Goal: Task Accomplishment & Management: Use online tool/utility

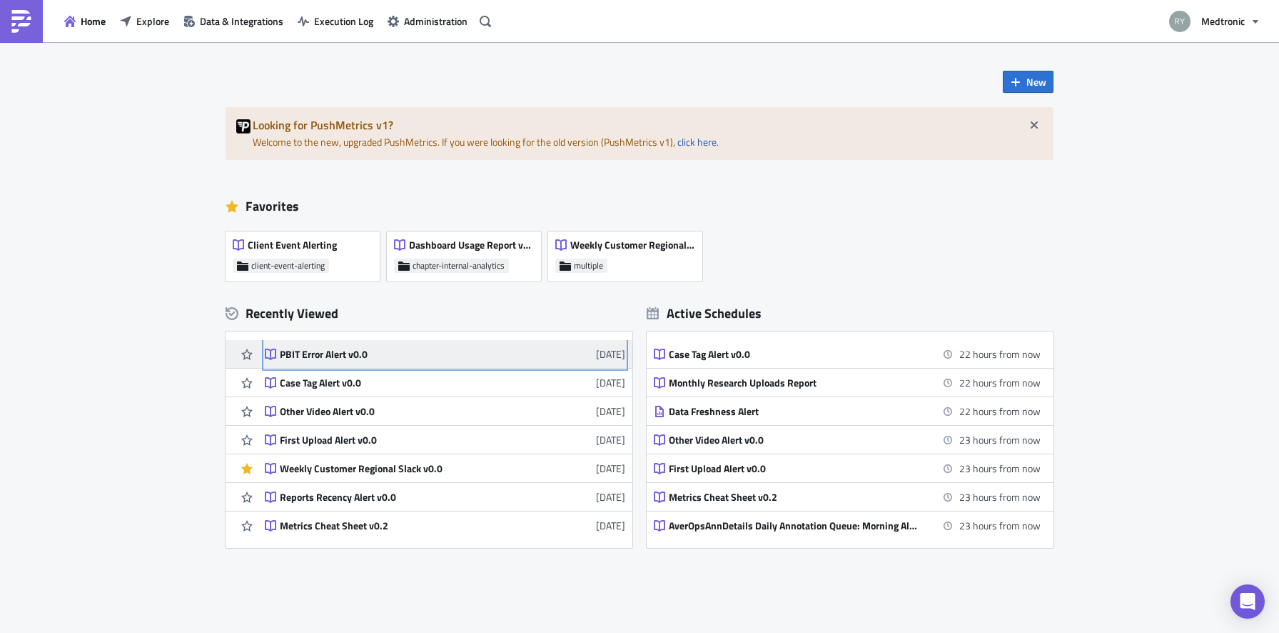
click at [357, 357] on div "PBIT Error Alert v0.0" at bounding box center [405, 354] width 250 height 13
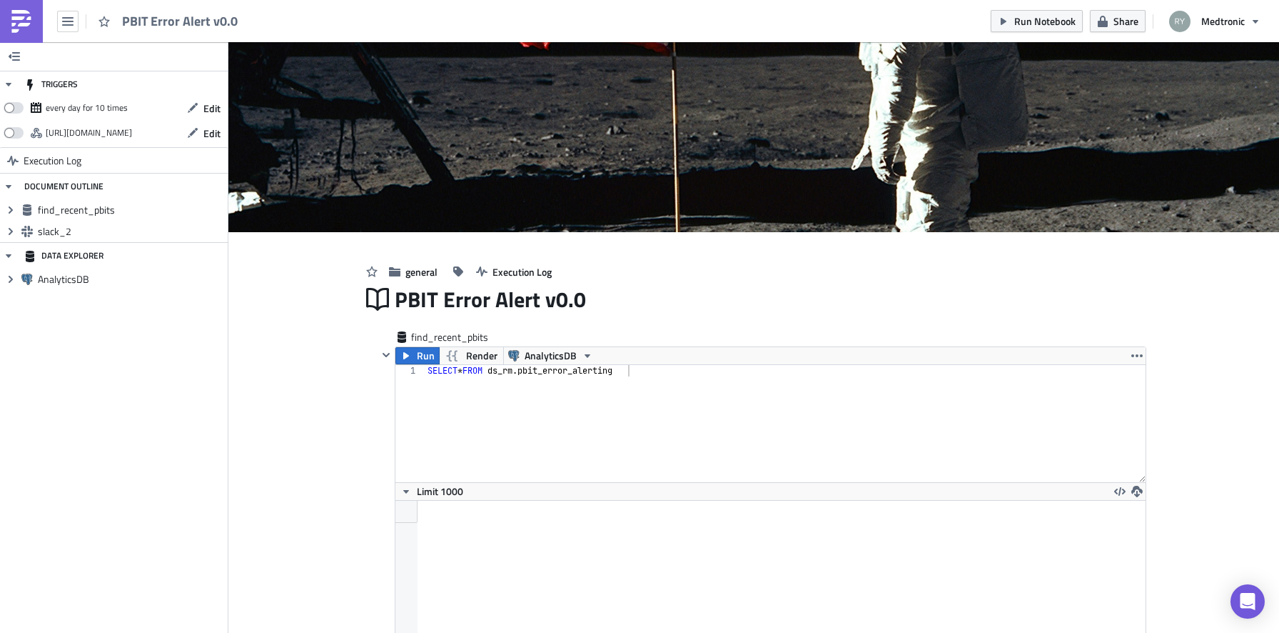
scroll to position [163, 750]
click at [210, 116] on button "Edit" at bounding box center [204, 108] width 48 height 22
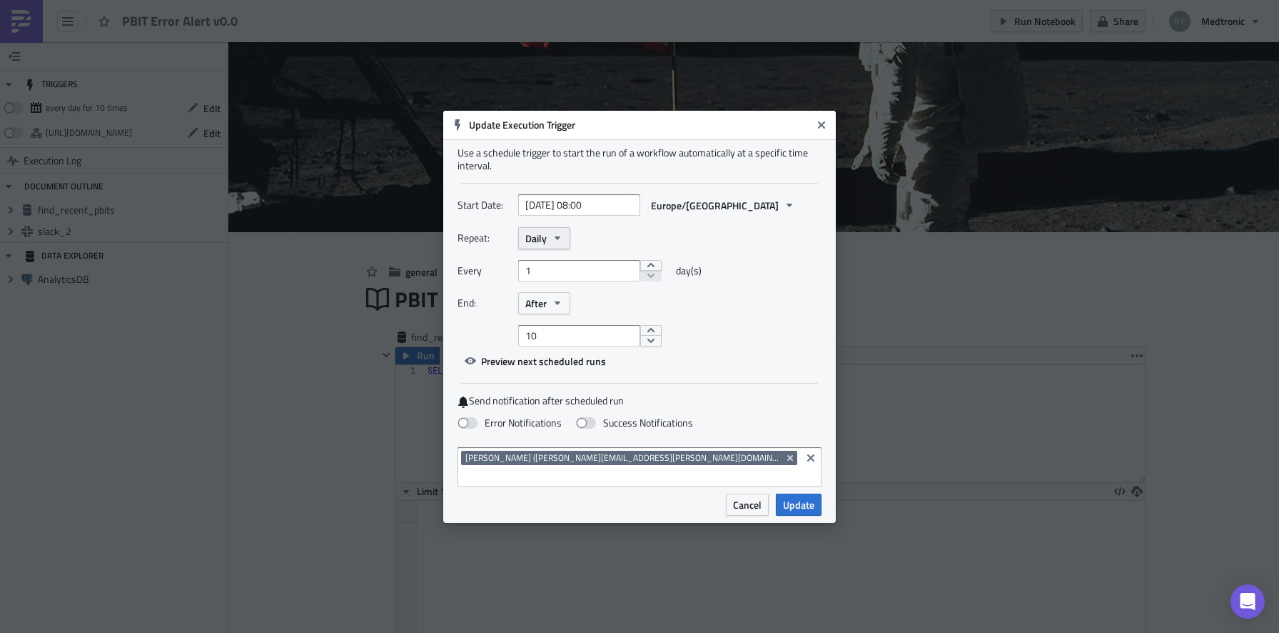
click at [564, 243] on button "Daily" at bounding box center [544, 238] width 52 height 22
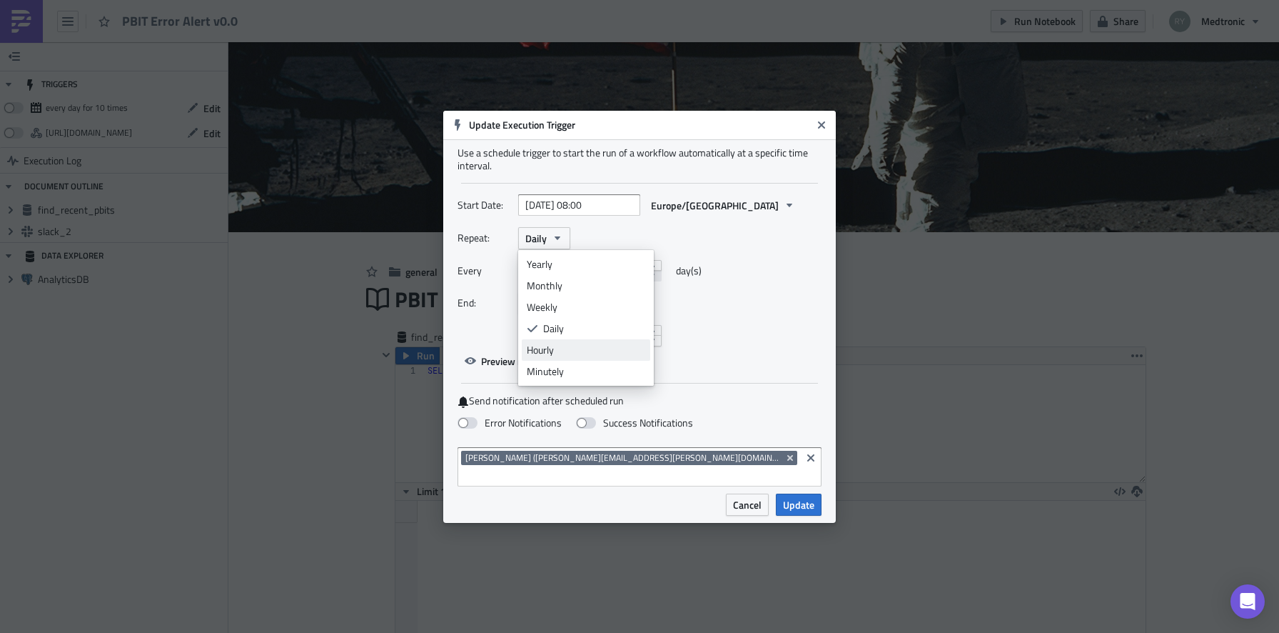
click at [558, 357] on div "Hourly" at bounding box center [586, 350] width 119 height 14
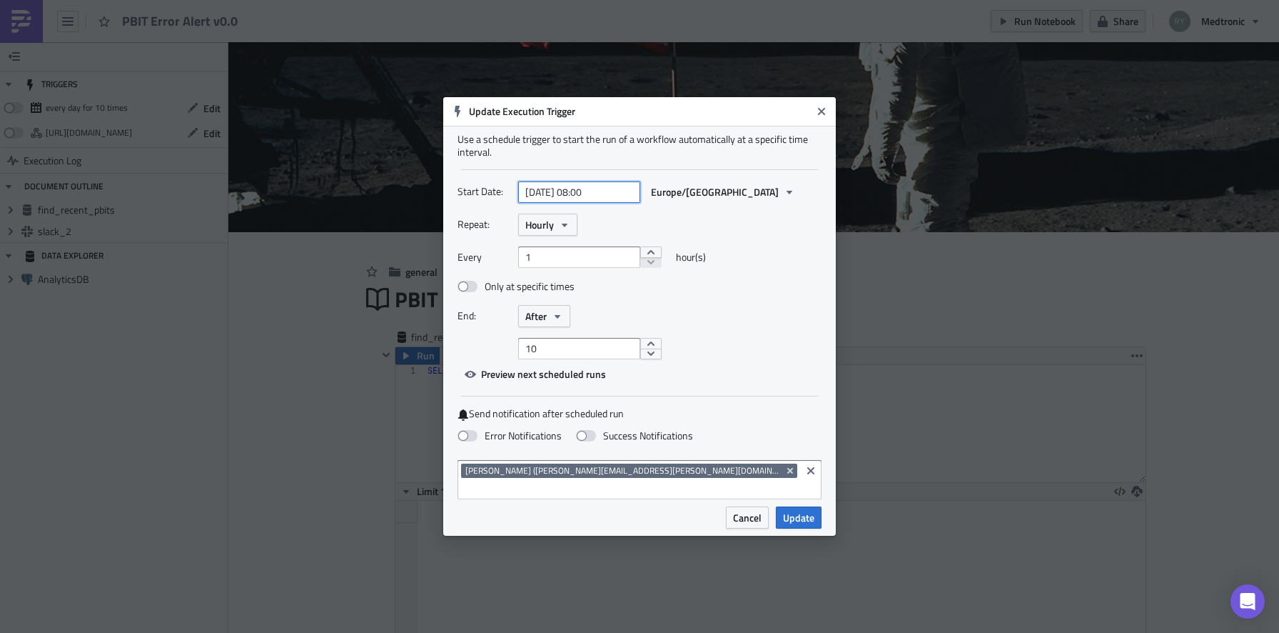
click at [609, 198] on input "[DATE] 08:00" at bounding box center [579, 191] width 122 height 21
select select "8"
select select "2025"
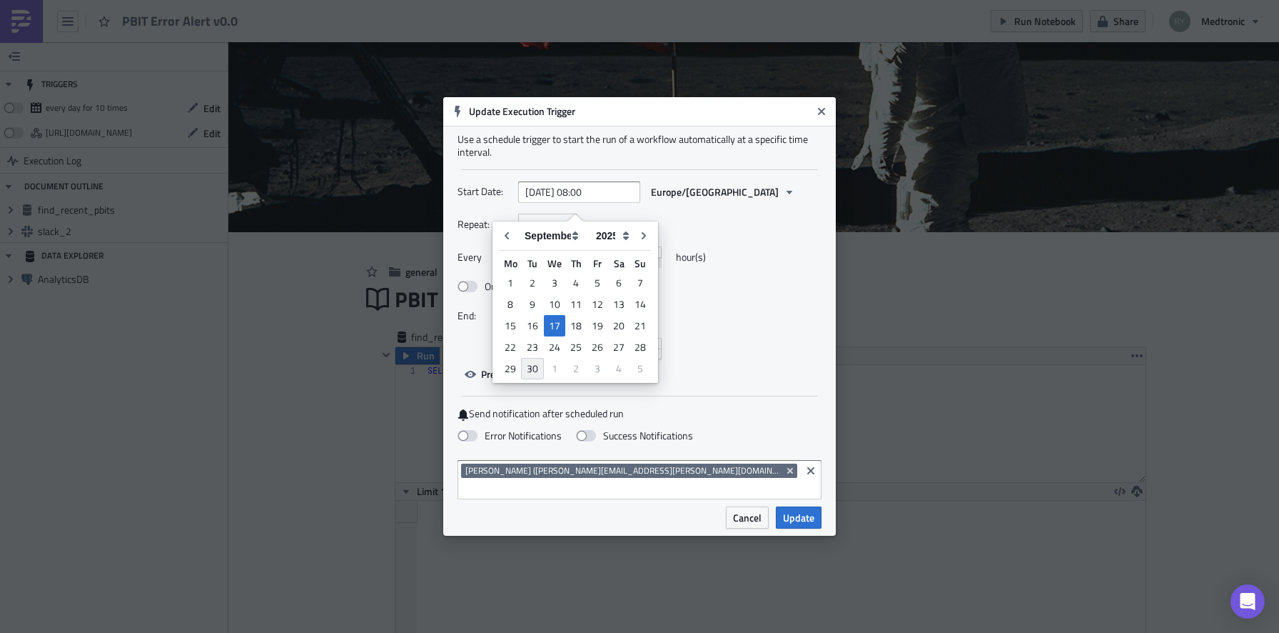
click at [537, 361] on div "30" at bounding box center [532, 368] width 23 height 21
type input "[DATE] 08:00"
click at [461, 292] on span at bounding box center [468, 286] width 20 height 11
click at [461, 291] on input "Only at specific times" at bounding box center [464, 286] width 9 height 9
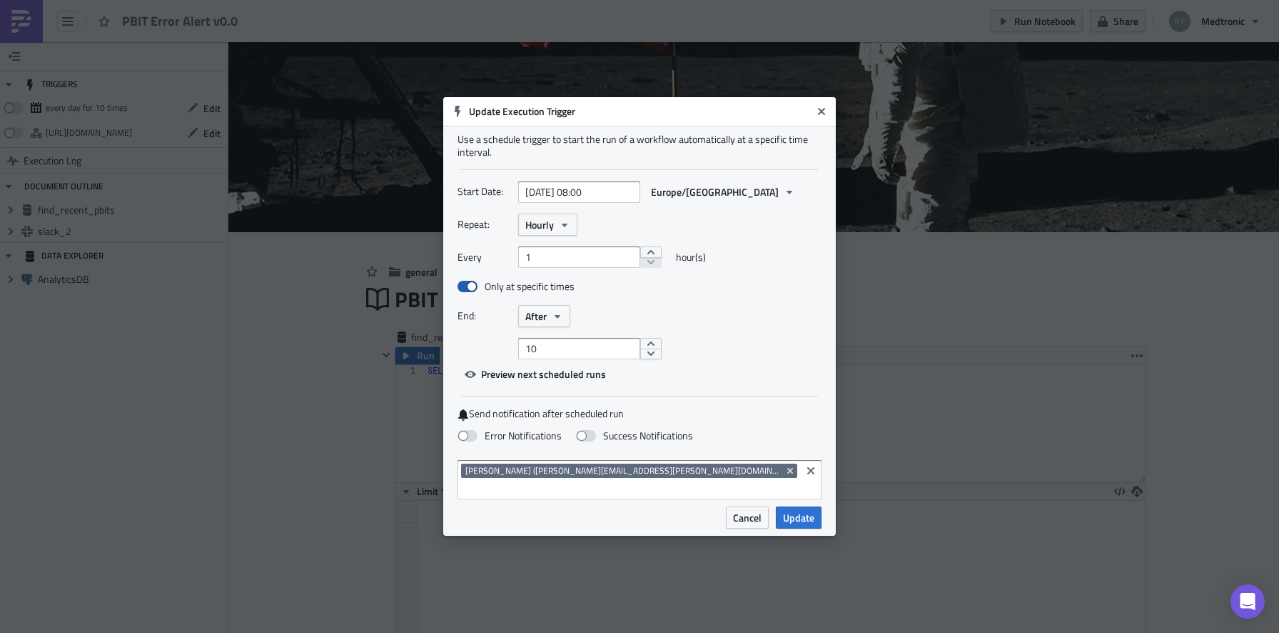
checkbox input "true"
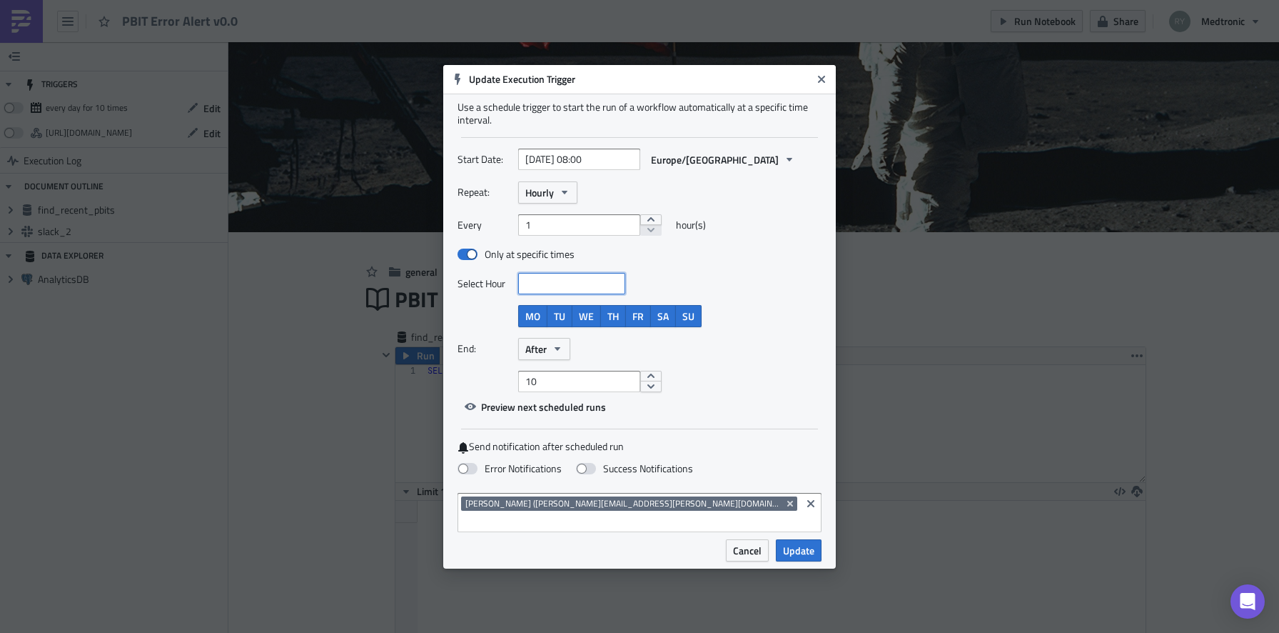
click at [575, 291] on input at bounding box center [571, 283] width 99 height 14
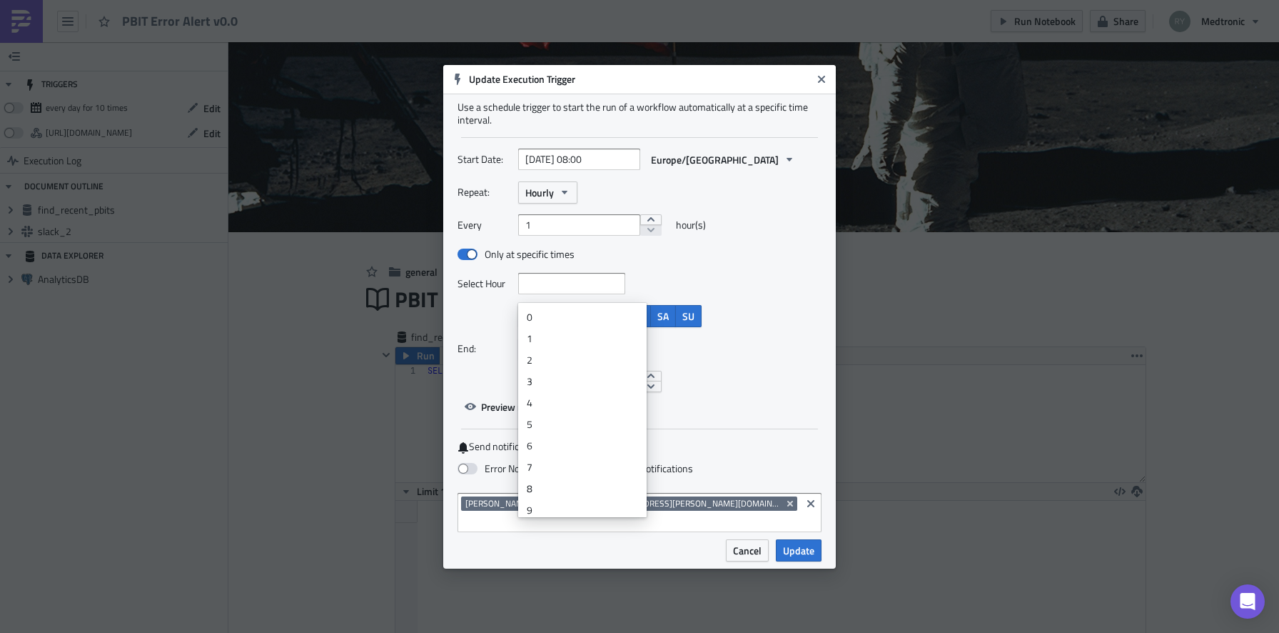
drag, startPoint x: 553, startPoint y: 321, endPoint x: 558, endPoint y: 294, distance: 27.0
click at [558, 294] on body "PBIT Error Alert v0.0 Run Notebook Share Medtronic TRIGGERS every day for 10 ti…" at bounding box center [639, 317] width 1279 height 635
click at [554, 313] on div "0" at bounding box center [582, 317] width 111 height 14
type input "[DATE] 00:00"
click at [568, 291] on input at bounding box center [585, 283] width 70 height 14
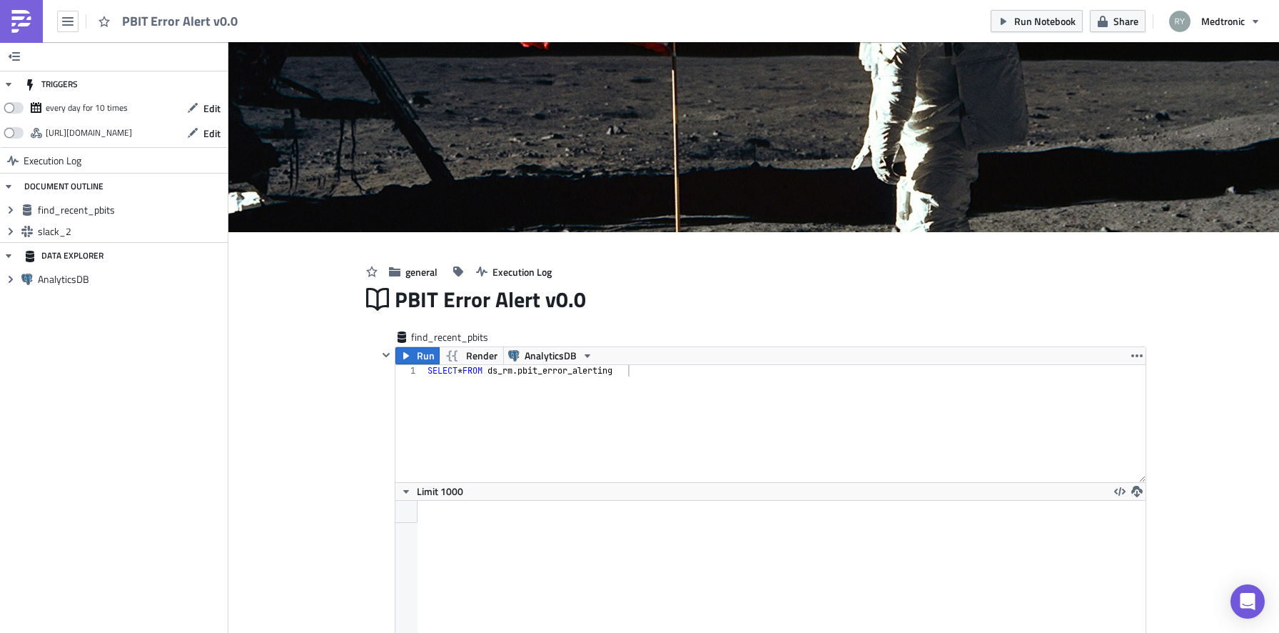
click at [72, 105] on div "every day for 10 times" at bounding box center [87, 107] width 82 height 21
click at [205, 104] on span "Edit" at bounding box center [211, 108] width 17 height 15
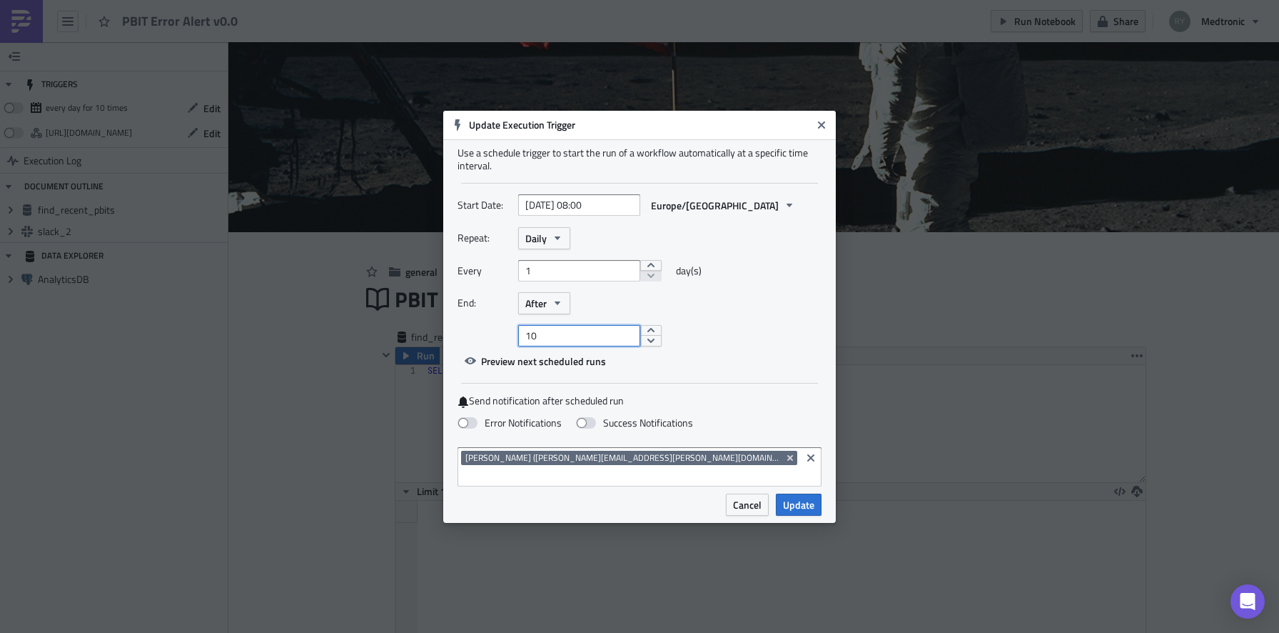
click at [579, 343] on input "10" at bounding box center [579, 335] width 122 height 21
click at [523, 241] on button "Daily" at bounding box center [544, 238] width 52 height 22
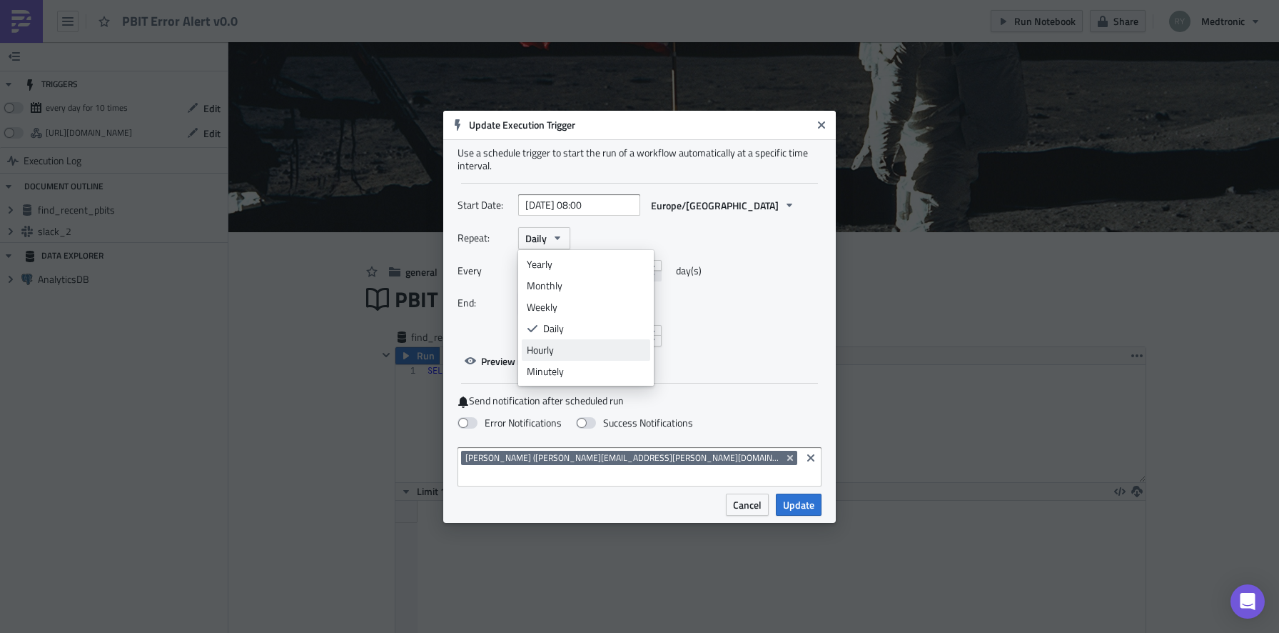
click at [540, 355] on div "Hourly" at bounding box center [586, 350] width 119 height 14
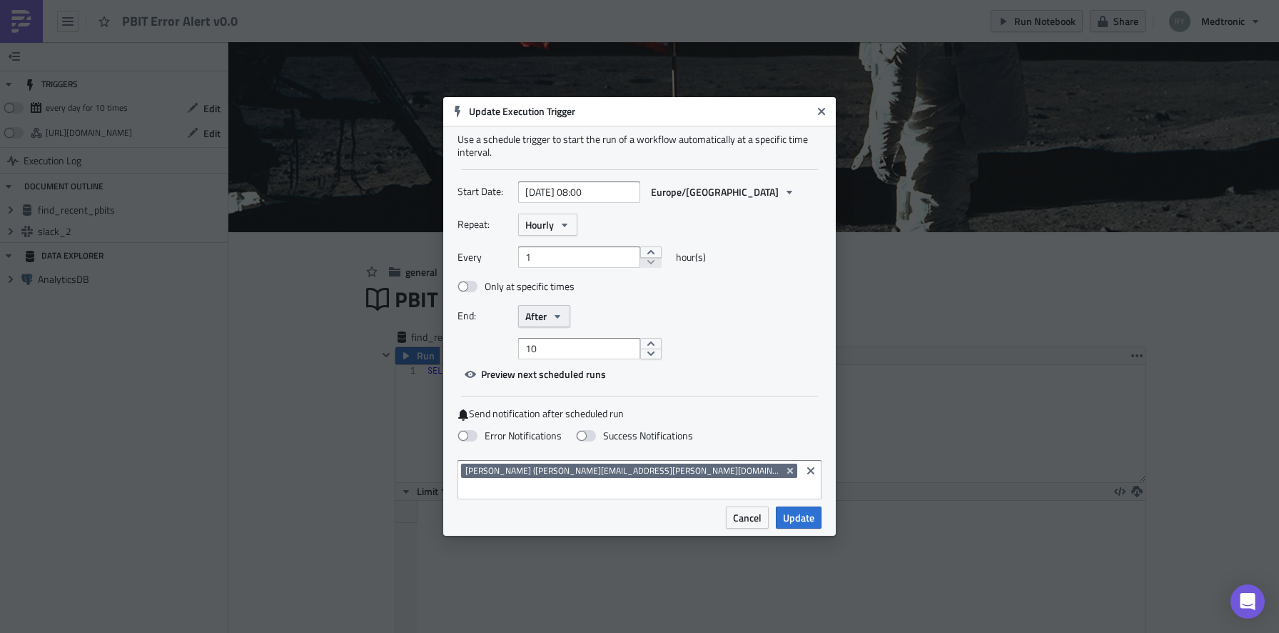
click at [555, 327] on button "After" at bounding box center [544, 316] width 52 height 22
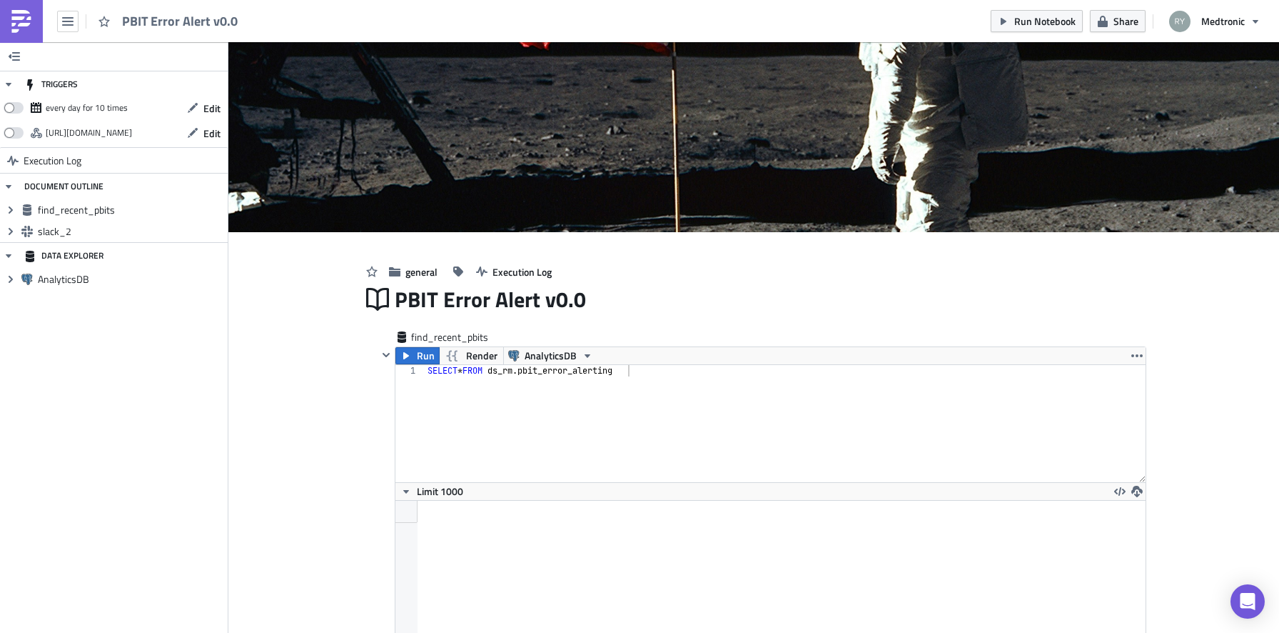
click at [555, 331] on div "find_recent_pbits" at bounding box center [762, 338] width 769 height 16
click at [220, 103] on span "Edit" at bounding box center [211, 108] width 17 height 15
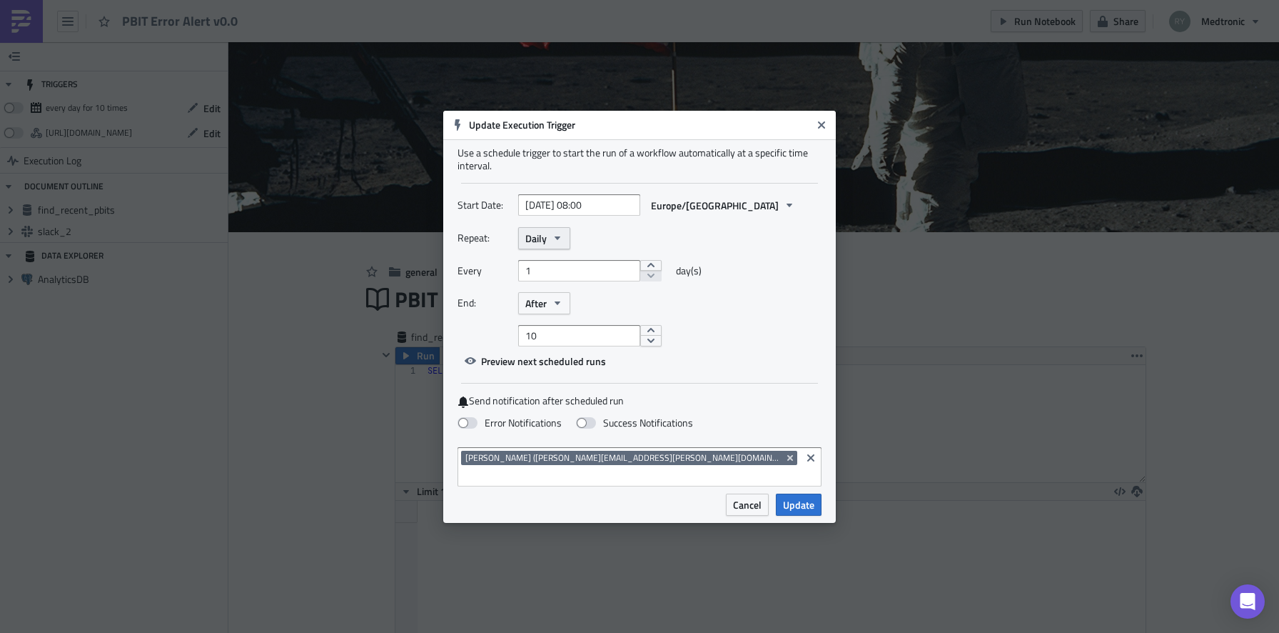
click at [556, 240] on icon "button" at bounding box center [557, 237] width 11 height 11
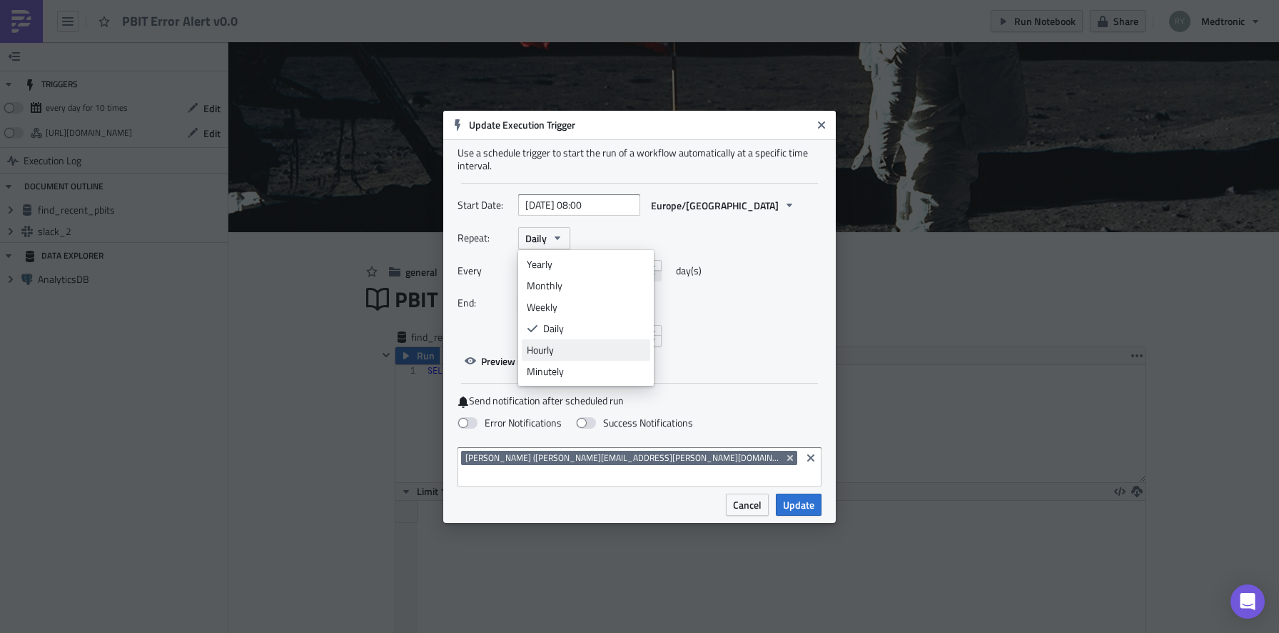
click at [556, 352] on div "Hourly" at bounding box center [586, 350] width 119 height 14
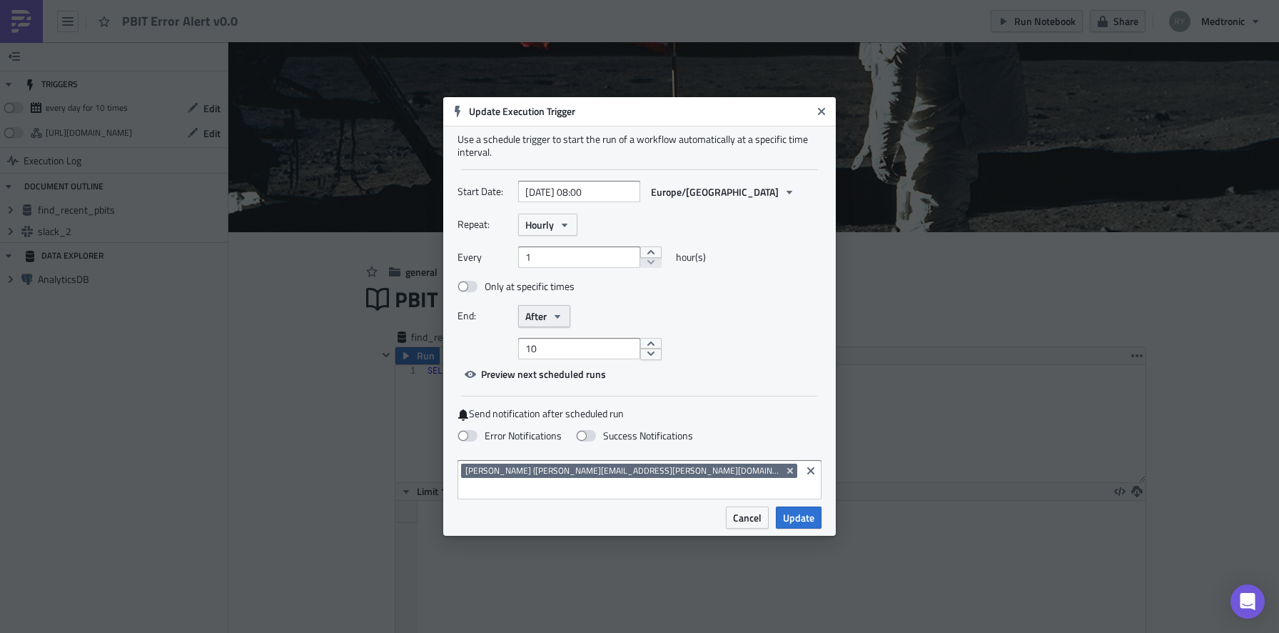
click at [556, 327] on button "After" at bounding box center [544, 316] width 52 height 22
click at [557, 349] on div "Never" at bounding box center [586, 342] width 119 height 14
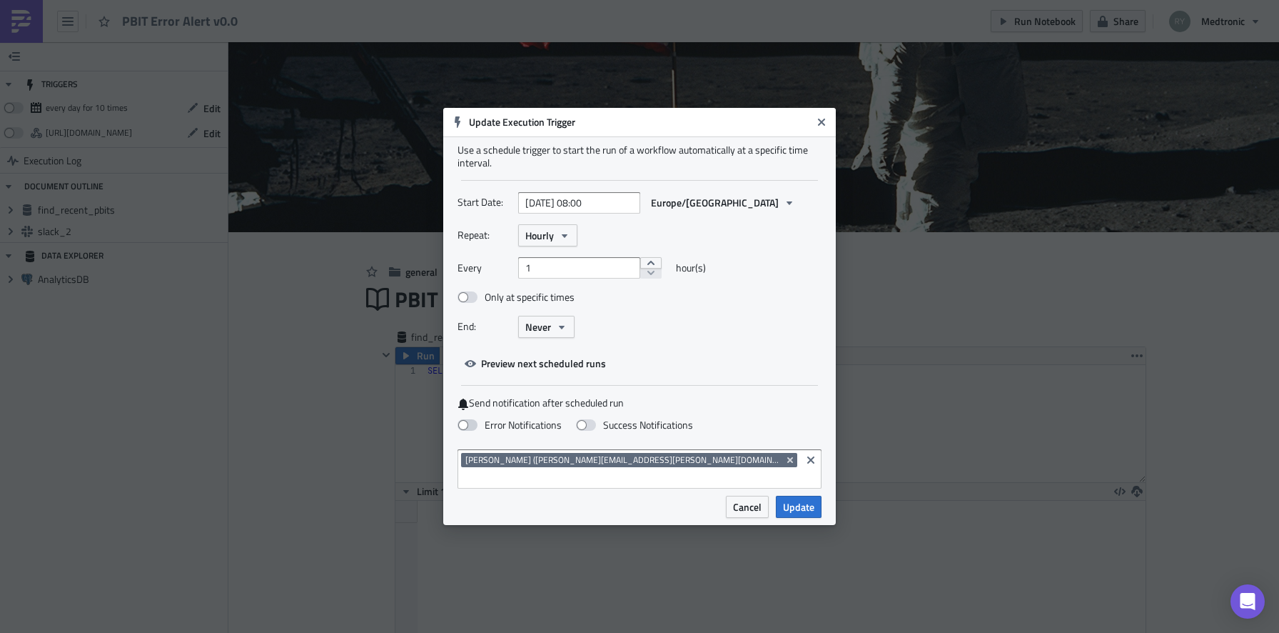
click at [473, 430] on span at bounding box center [468, 424] width 20 height 11
click at [12, 11] on input "Error Notifications" at bounding box center [7, 6] width 9 height 9
checkbox input "true"
click at [600, 431] on label "Success Notifications" at bounding box center [634, 424] width 117 height 13
click at [12, 11] on input "Success Notifications" at bounding box center [7, 6] width 9 height 9
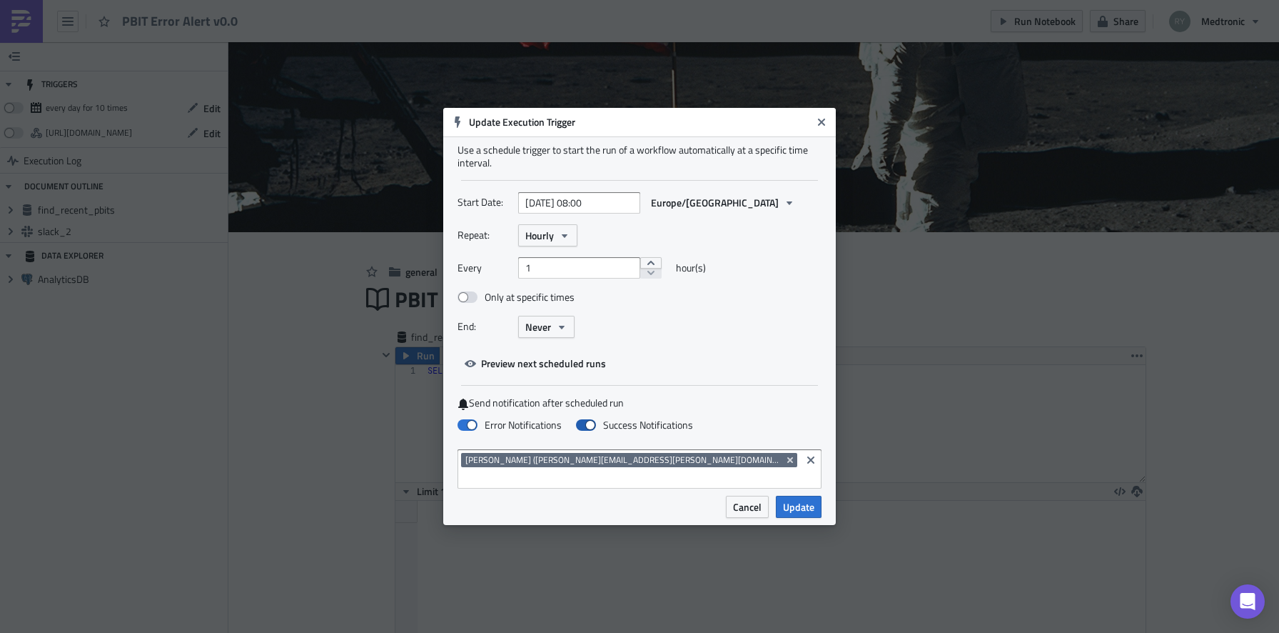
click at [586, 430] on span at bounding box center [586, 424] width 20 height 11
click at [12, 11] on input "Success Notifications" at bounding box center [7, 6] width 9 height 9
checkbox input "false"
click at [558, 371] on span "Preview next scheduled runs" at bounding box center [543, 363] width 125 height 15
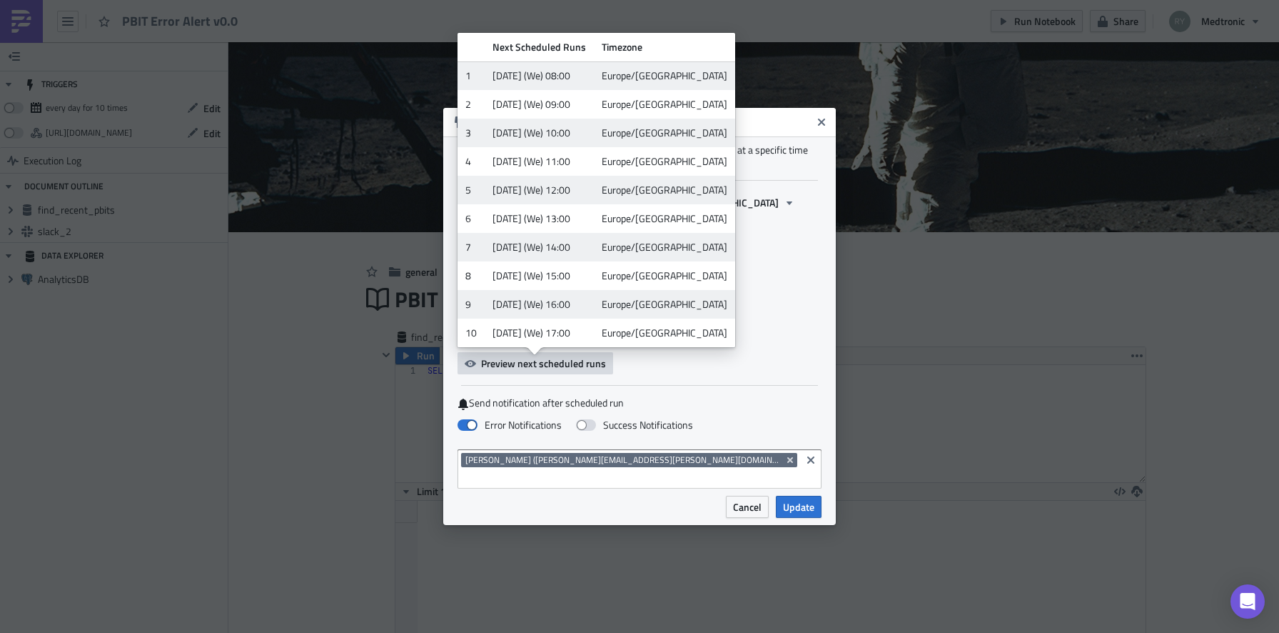
click at [558, 371] on span "Preview next scheduled runs" at bounding box center [543, 363] width 125 height 15
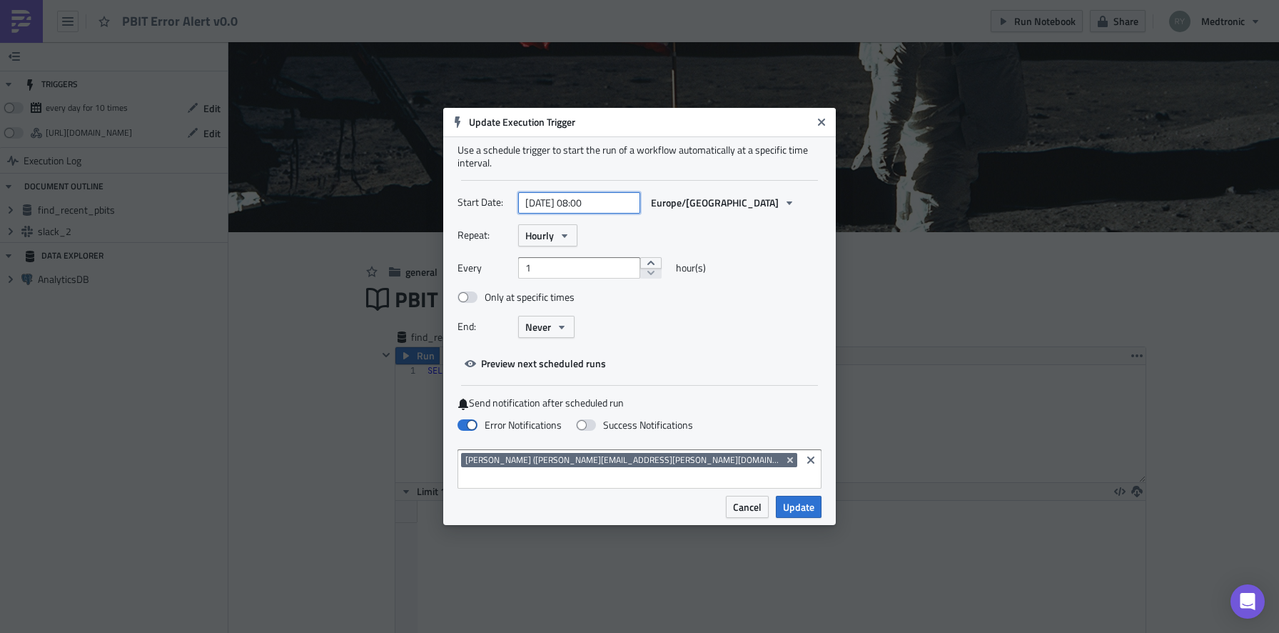
select select "8"
select select "2025"
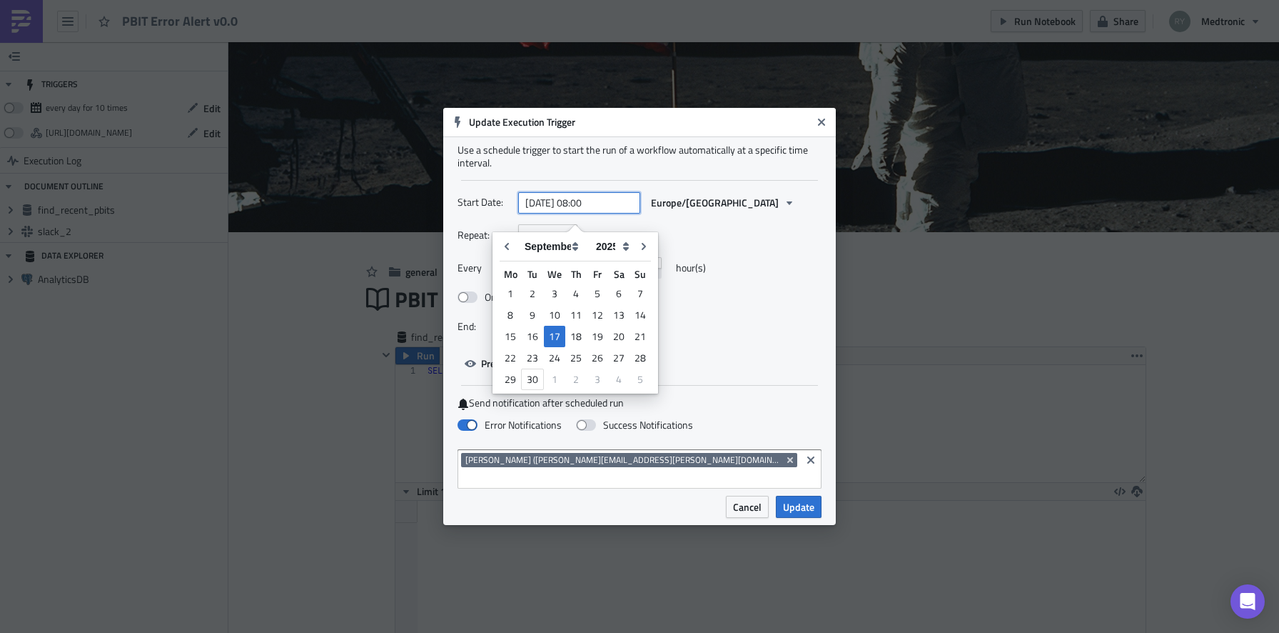
click at [600, 213] on input "[DATE] 08:00" at bounding box center [579, 202] width 122 height 21
click at [530, 375] on div "30" at bounding box center [532, 378] width 23 height 21
type input "[DATE] 08:00"
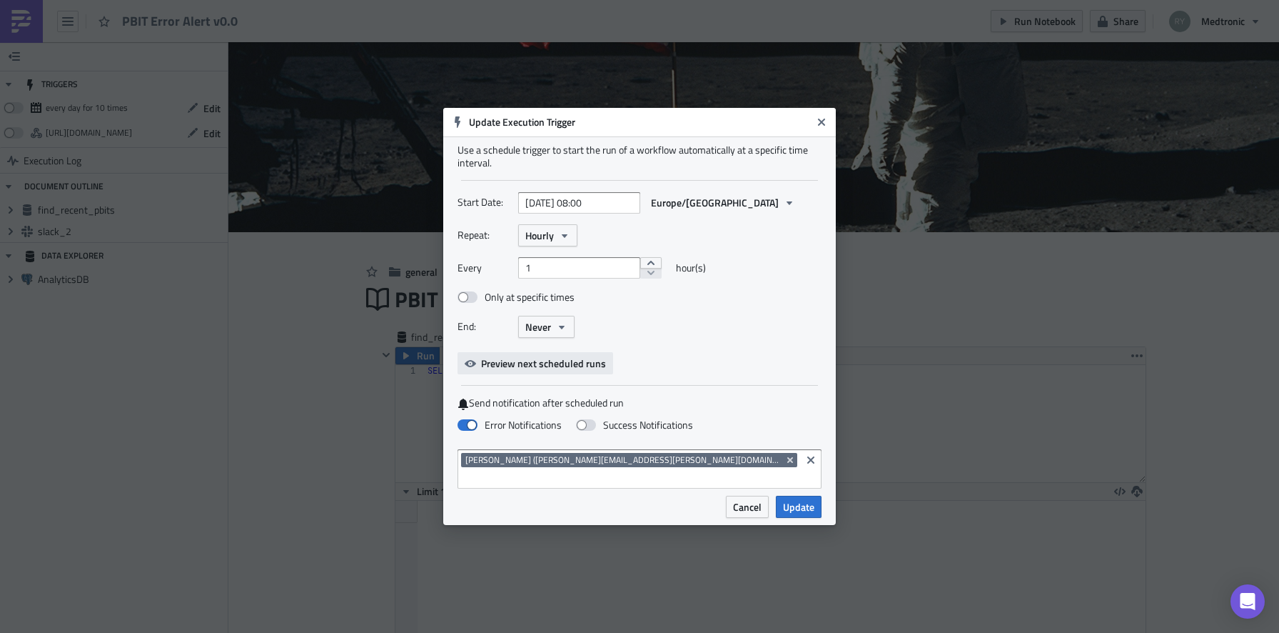
click at [532, 371] on span "Preview next scheduled runs" at bounding box center [543, 363] width 125 height 15
click at [697, 361] on div "Start Date: [DATE] 08:00 Europe/[GEOGRAPHIC_DATA] Repeat: Hourly Every 1 hour(s…" at bounding box center [640, 282] width 364 height 183
click at [800, 501] on span "Update" at bounding box center [798, 506] width 31 height 15
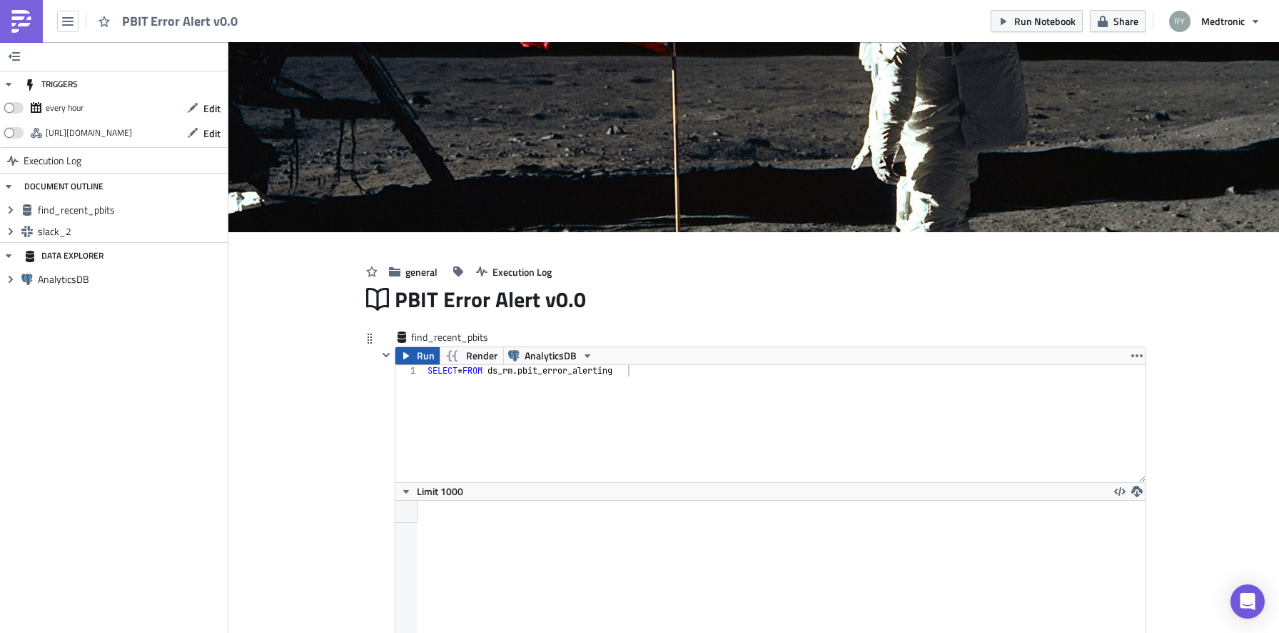
click at [413, 356] on button "Run" at bounding box center [418, 355] width 44 height 17
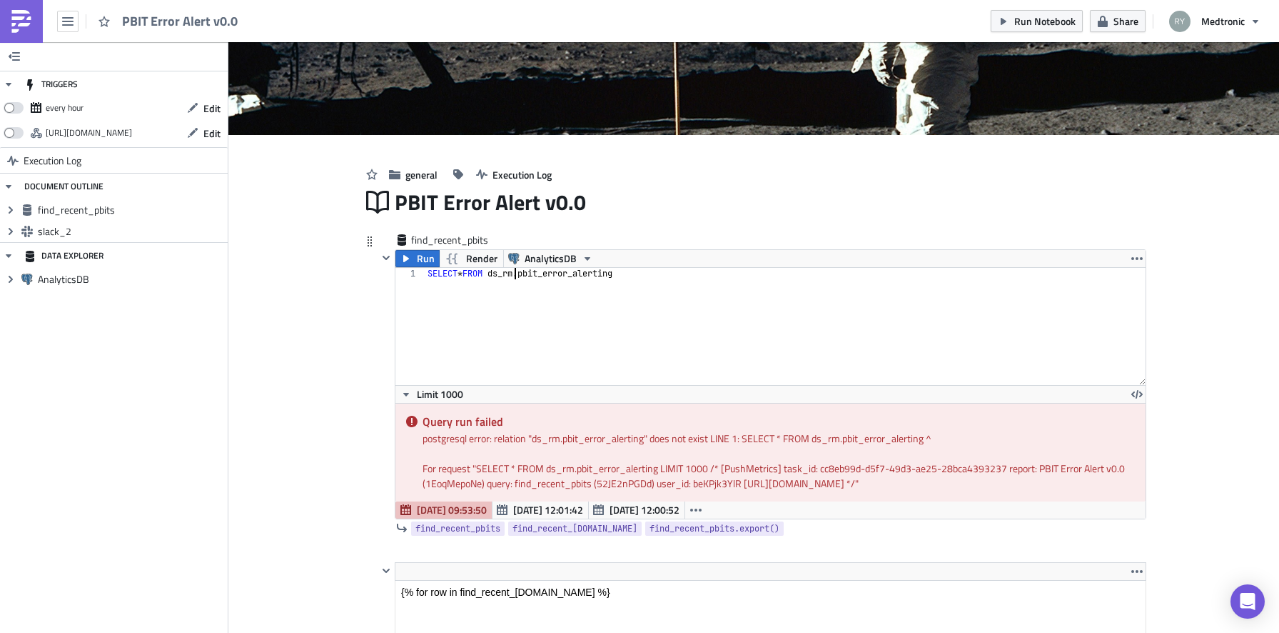
click at [513, 273] on div "SELECT * FROM ds_rm . pbit_error_alerting" at bounding box center [786, 338] width 722 height 140
type textarea "SELECT * FROM mvs.pbit_error_alerting"
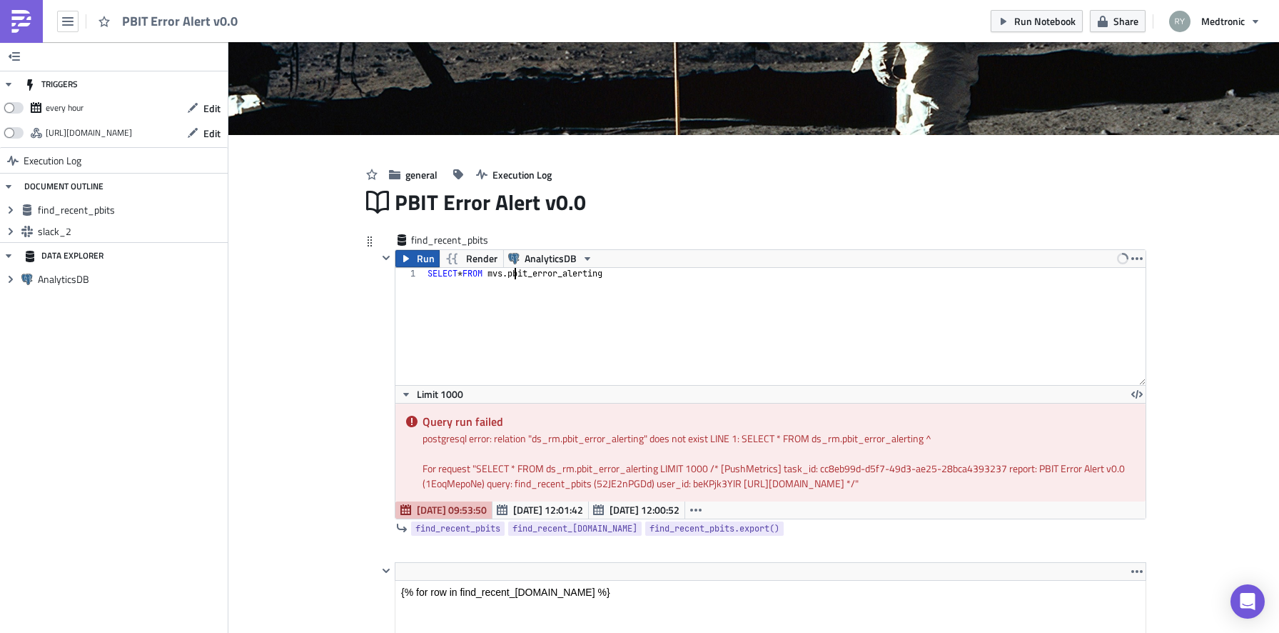
click at [415, 256] on button "Run" at bounding box center [418, 258] width 44 height 17
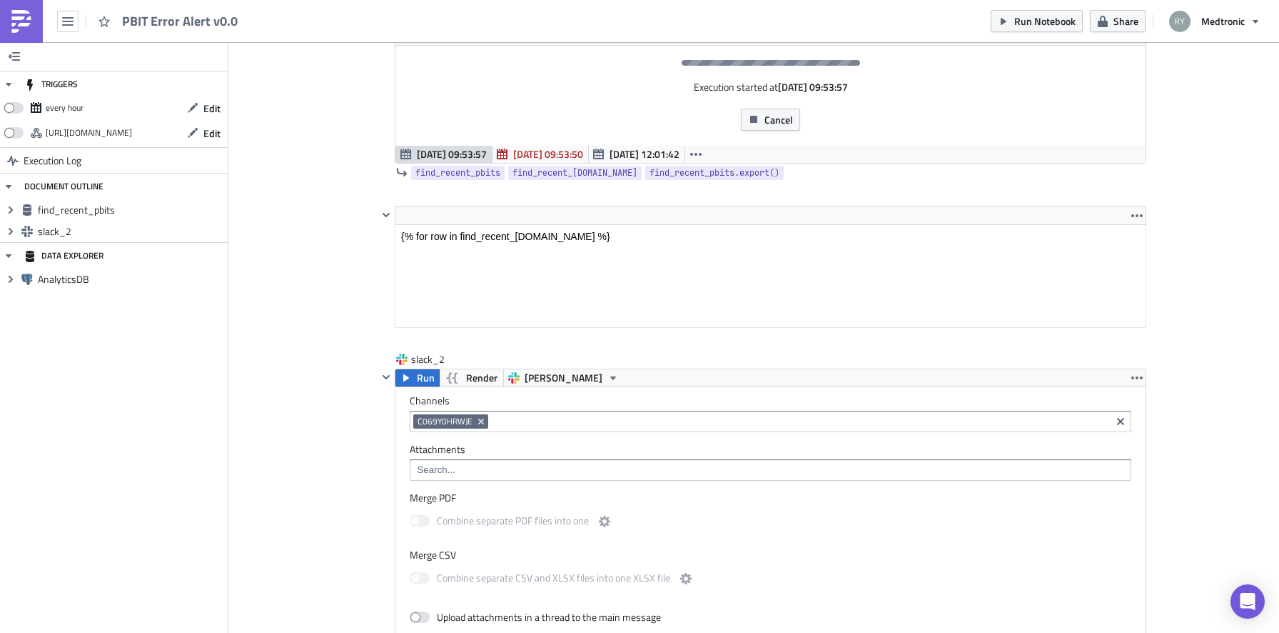
scroll to position [0, 0]
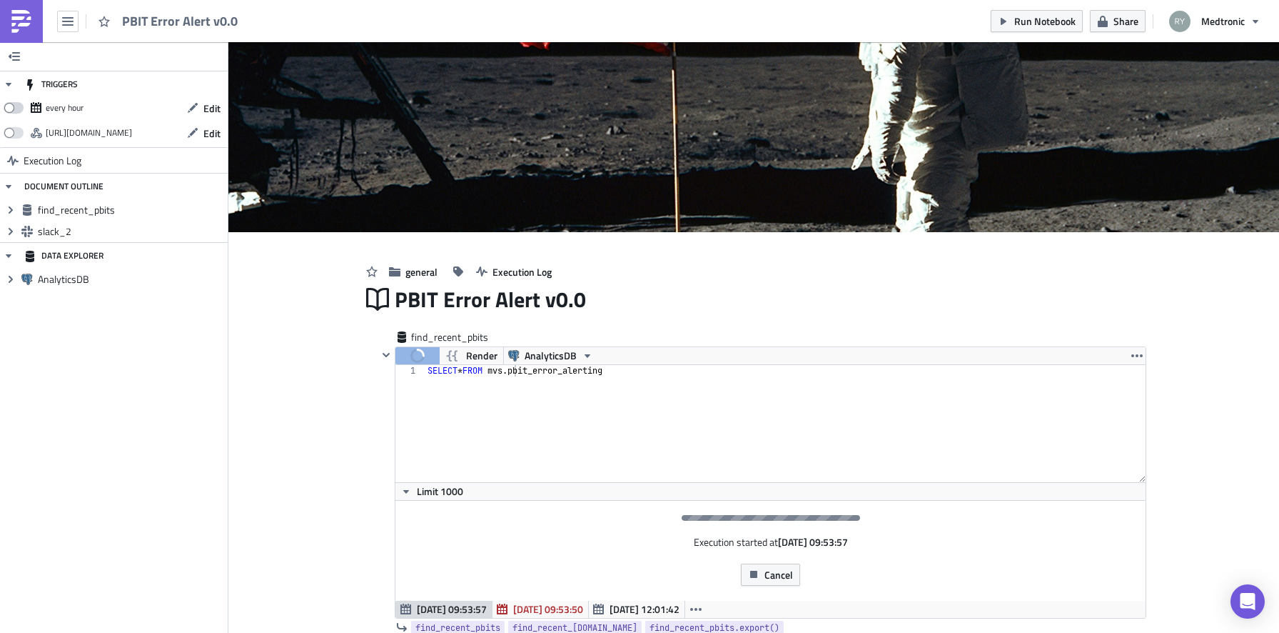
click at [11, 106] on span at bounding box center [14, 107] width 20 height 11
click at [11, 106] on input "checkbox" at bounding box center [10, 103] width 9 height 9
checkbox input "true"
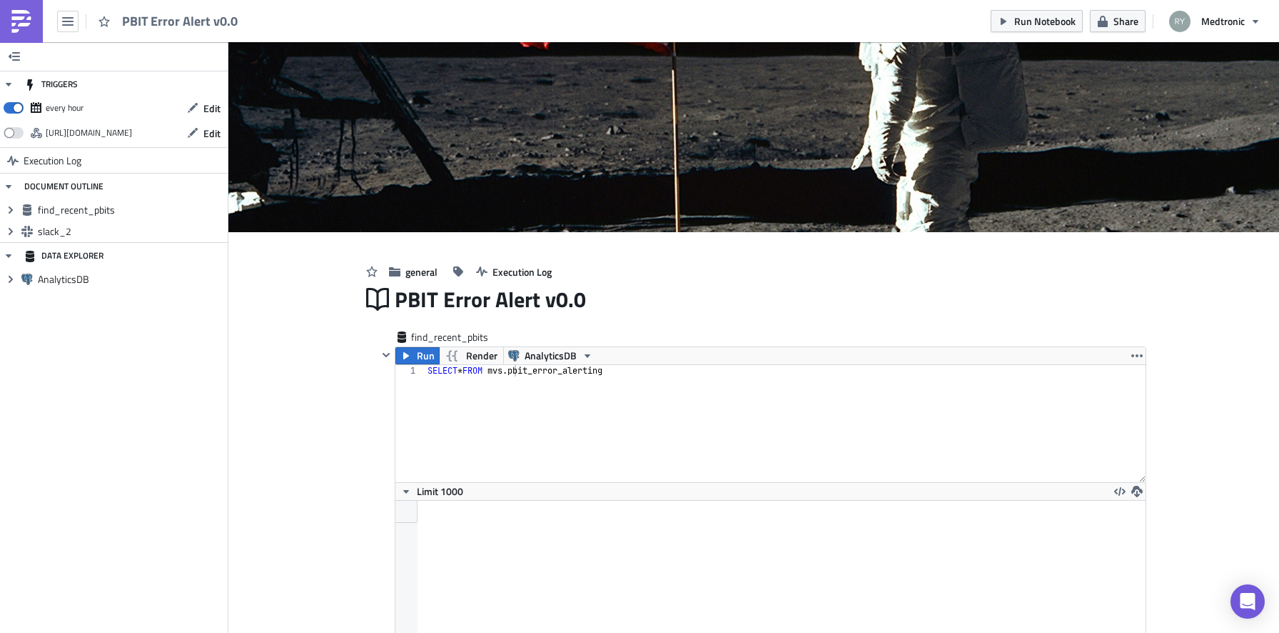
click at [104, 130] on div "[URL][DOMAIN_NAME]" at bounding box center [89, 132] width 86 height 21
click at [193, 145] on div "TRIGGERS every hour Edit [URL][DOMAIN_NAME] Edit Execution Log DOCUMENT OUTLINE…" at bounding box center [114, 337] width 228 height 590
click at [195, 141] on button "Edit" at bounding box center [204, 133] width 48 height 22
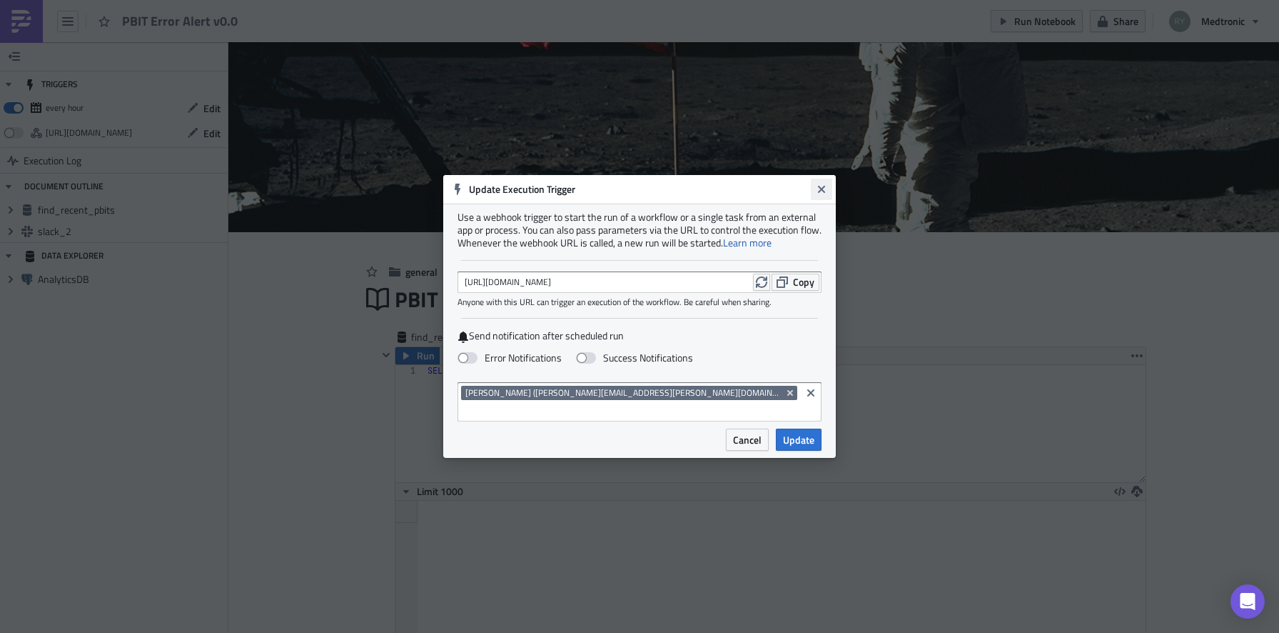
click at [817, 195] on icon "Close" at bounding box center [821, 188] width 11 height 11
